Goal: Transaction & Acquisition: Purchase product/service

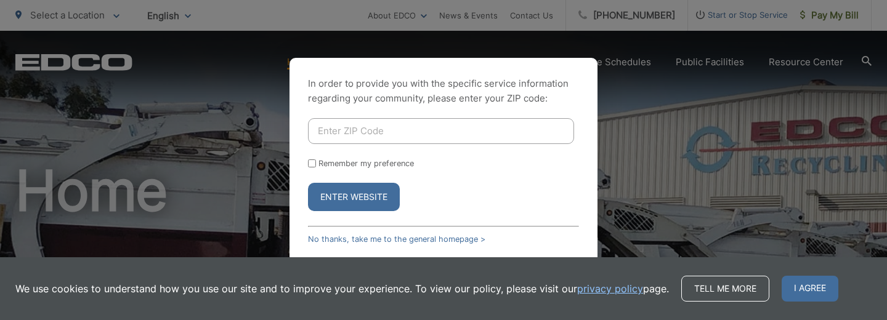
click at [488, 128] on input "Enter ZIP Code" at bounding box center [441, 131] width 266 height 26
type input "91942"
click at [387, 196] on button "Enter Website" at bounding box center [354, 197] width 92 height 28
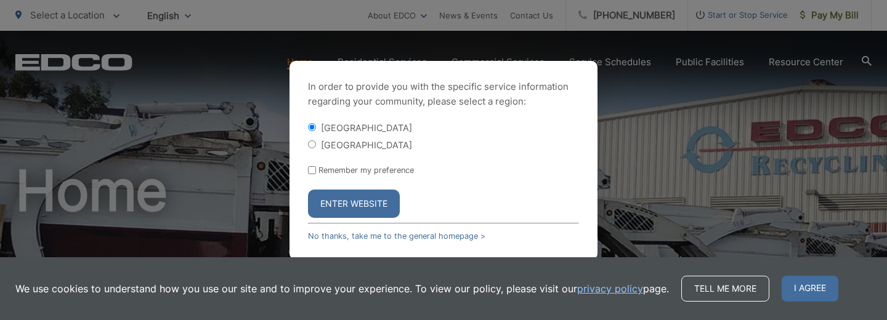
click at [358, 197] on button "Enter Website" at bounding box center [354, 204] width 92 height 28
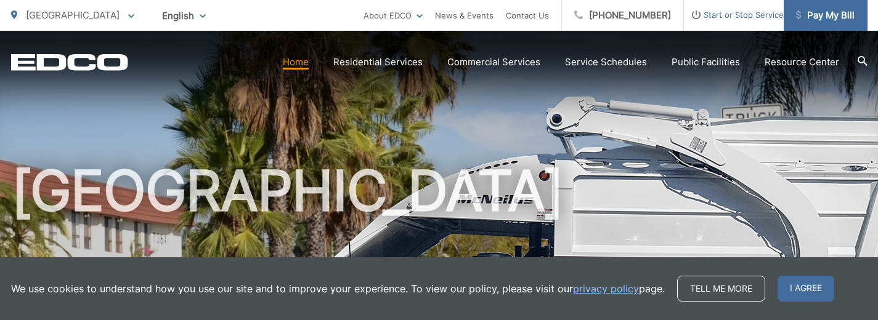
click at [810, 15] on span "Pay My Bill" at bounding box center [825, 15] width 59 height 15
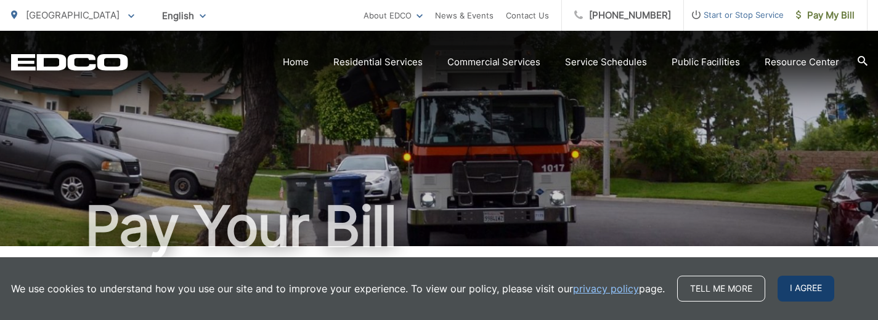
click at [800, 286] on span "I agree" at bounding box center [805, 289] width 57 height 26
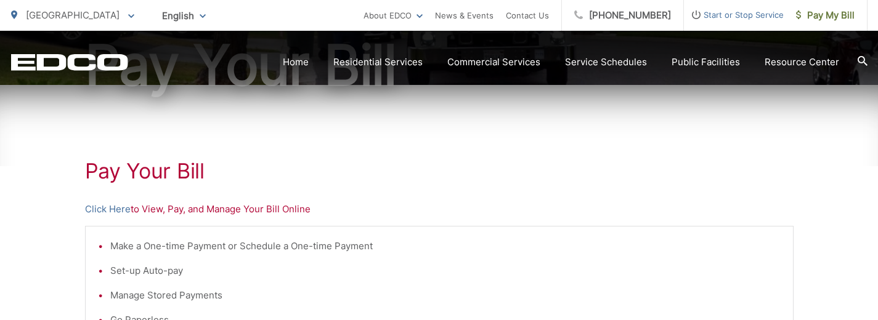
scroll to position [217, 0]
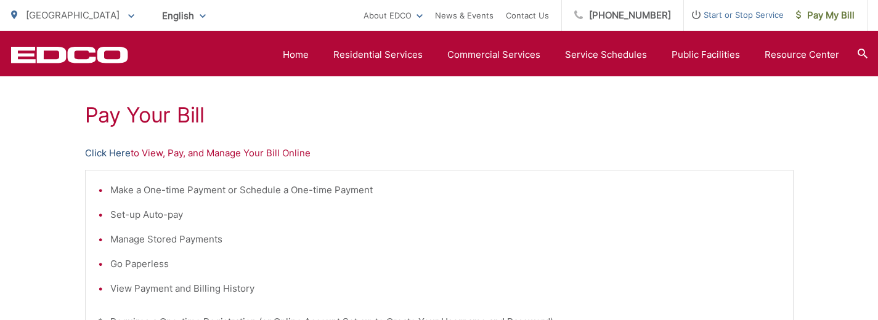
click at [119, 154] on link "Click Here" at bounding box center [108, 153] width 46 height 15
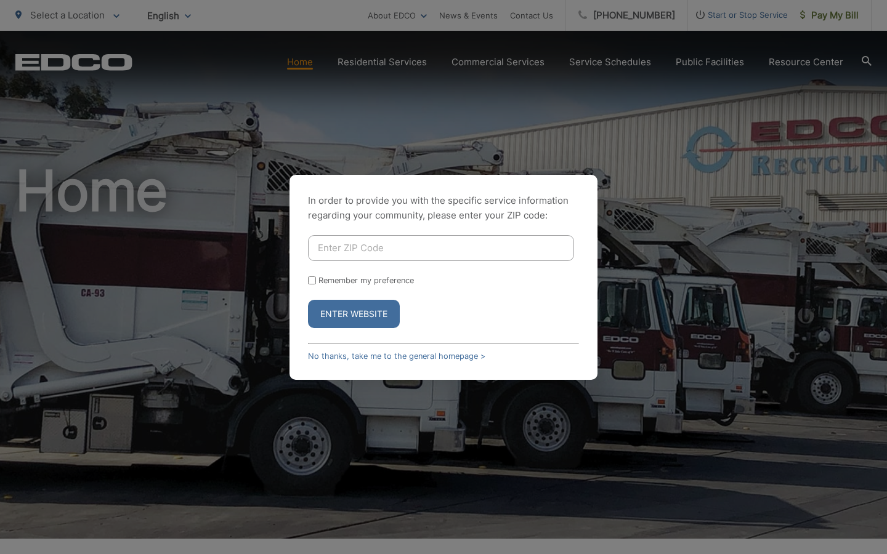
click at [468, 249] on input "Enter ZIP Code" at bounding box center [441, 248] width 266 height 26
type input "91942"
click at [374, 313] on button "Enter Website" at bounding box center [354, 314] width 92 height 28
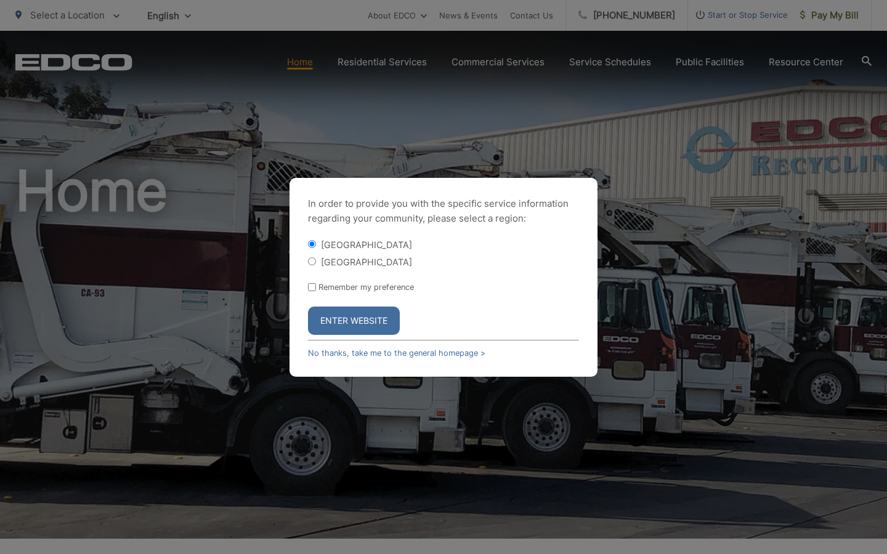
click at [370, 318] on button "Enter Website" at bounding box center [354, 321] width 92 height 28
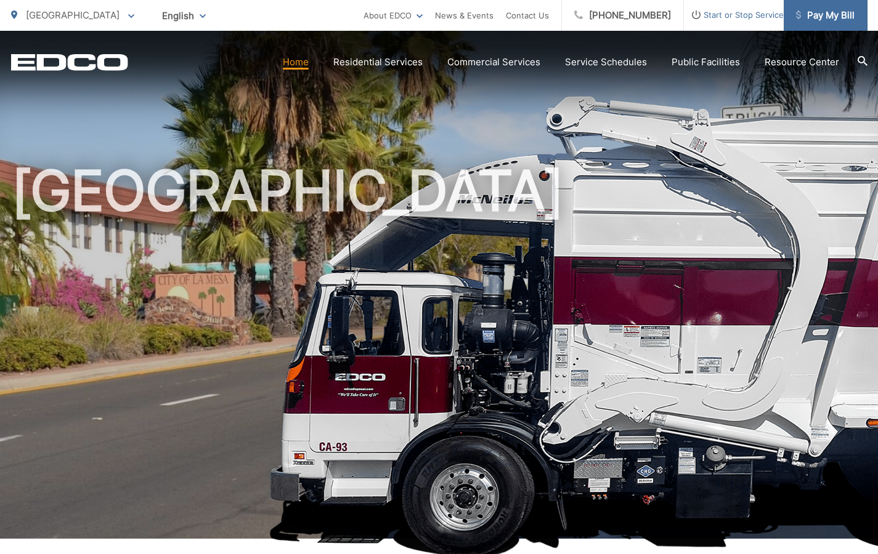
click at [822, 16] on span "Pay My Bill" at bounding box center [825, 15] width 59 height 15
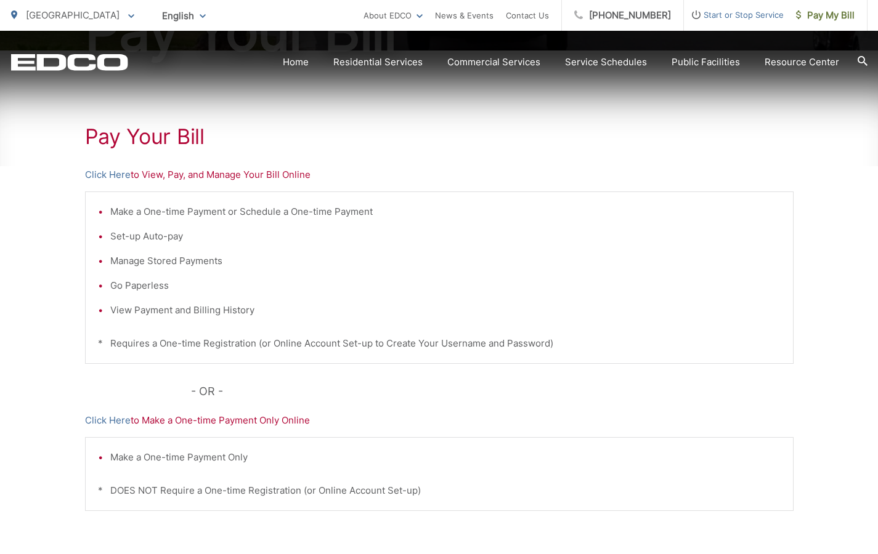
scroll to position [227, 0]
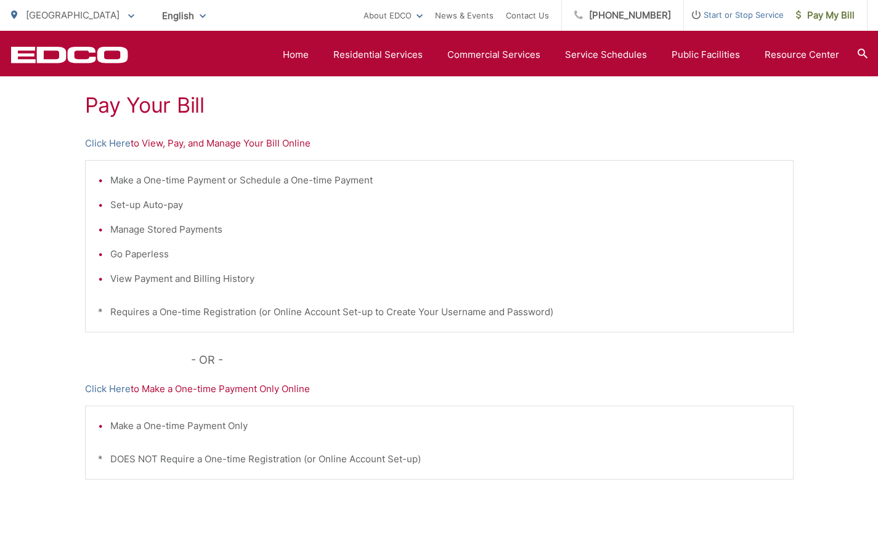
click at [199, 390] on p "Click Here to Make a One-time Payment Only Online" at bounding box center [439, 389] width 708 height 15
click at [115, 386] on link "Click Here" at bounding box center [108, 389] width 46 height 15
click at [116, 392] on link "Click Here" at bounding box center [108, 389] width 46 height 15
